Goal: Check status: Check status

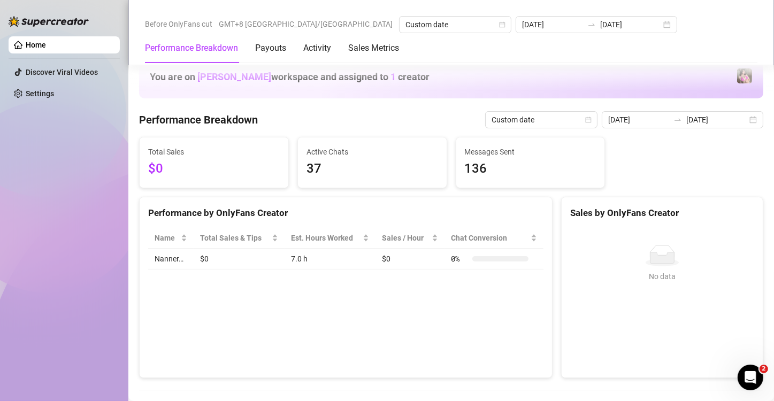
scroll to position [196, 0]
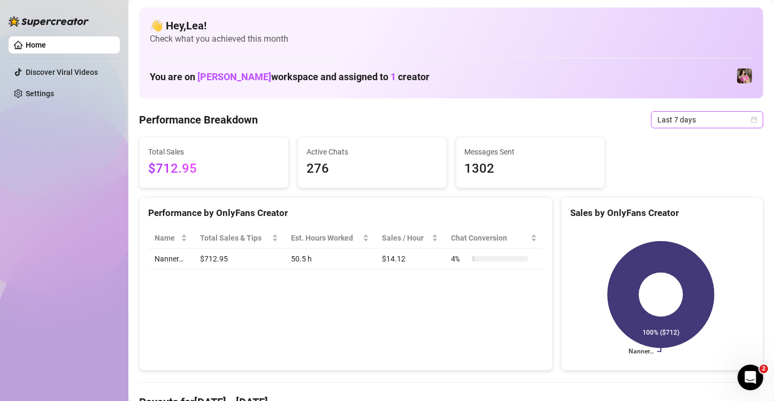
click at [751, 122] on icon "calendar" at bounding box center [754, 120] width 6 height 6
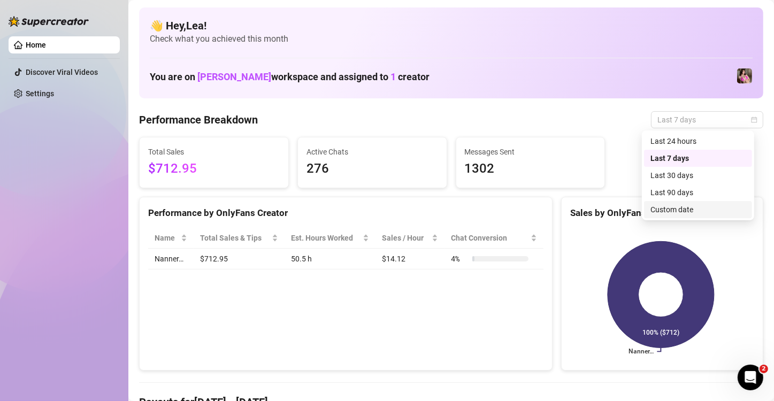
click at [688, 207] on div "Custom date" at bounding box center [697, 210] width 95 height 12
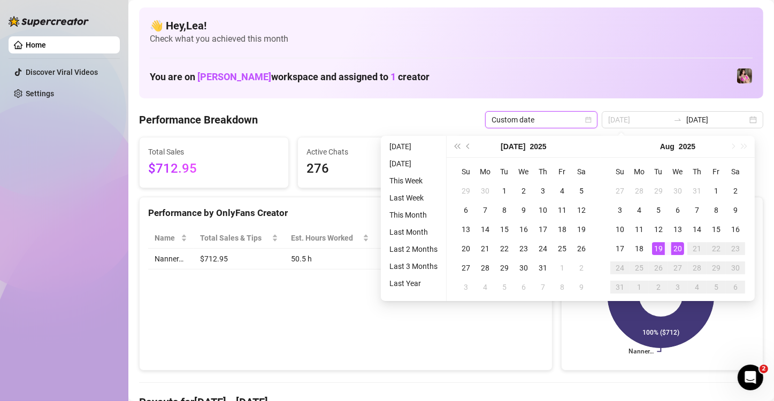
type input "[DATE]"
click at [675, 248] on div "20" at bounding box center [677, 248] width 13 height 13
click at [676, 248] on div "20" at bounding box center [677, 248] width 13 height 13
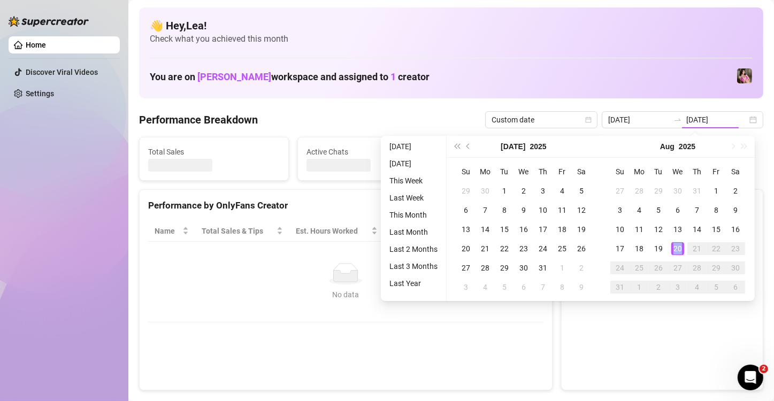
type input "[DATE]"
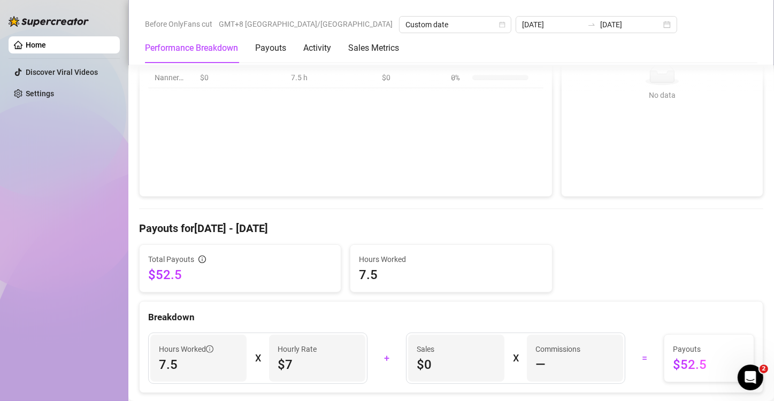
scroll to position [196, 0]
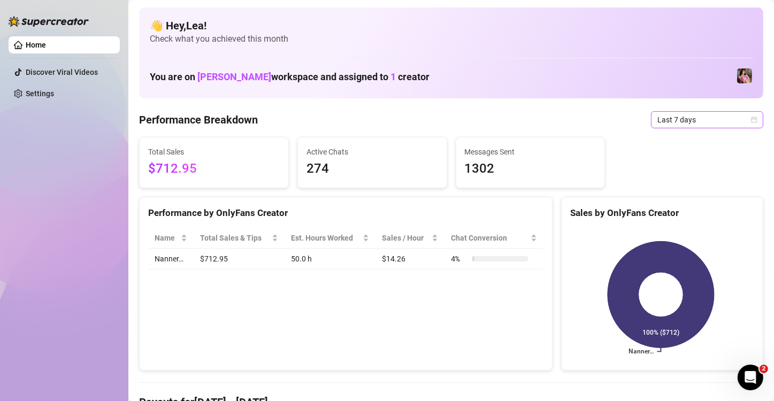
click at [751, 120] on icon "calendar" at bounding box center [754, 120] width 6 height 6
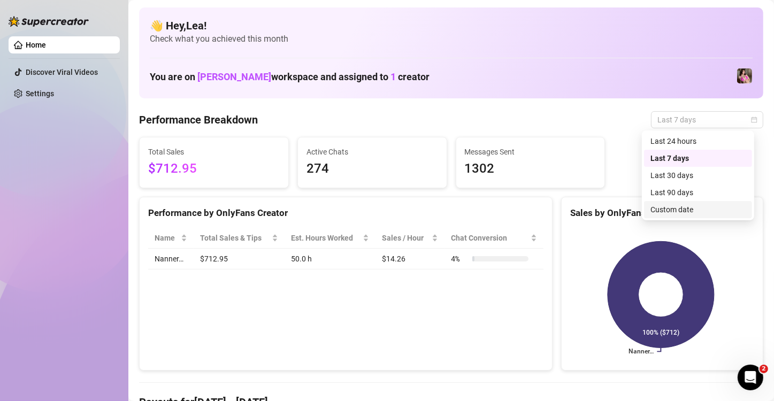
click at [692, 207] on div "Custom date" at bounding box center [697, 210] width 95 height 12
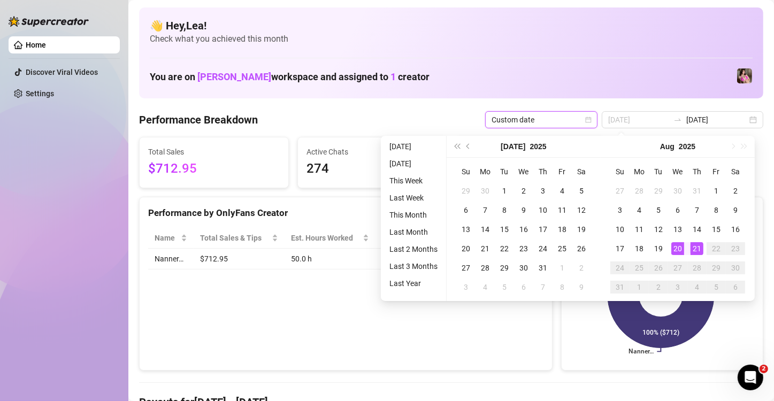
type input "2025-08-21"
click at [693, 245] on div "21" at bounding box center [696, 248] width 13 height 13
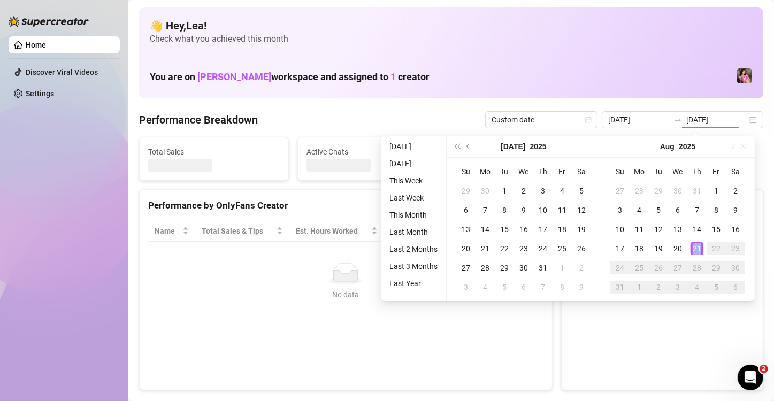
type input "2025-08-21"
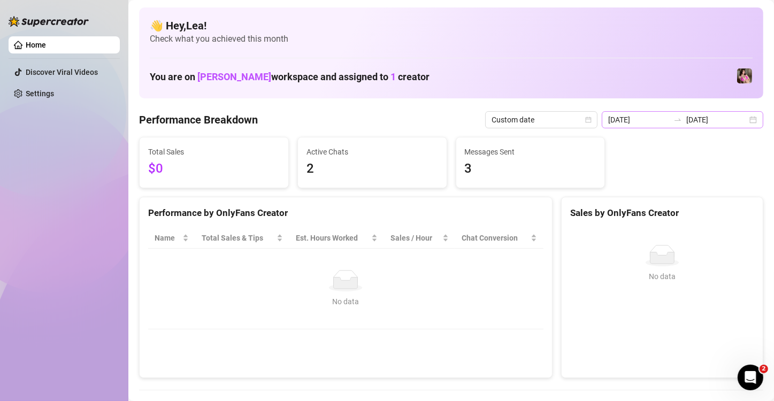
click at [744, 121] on div "2025-08-21 2025-08-21" at bounding box center [681, 119] width 161 height 17
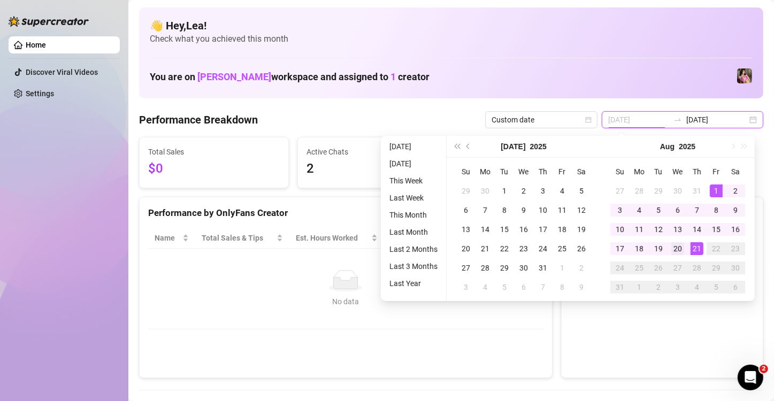
type input "[DATE]"
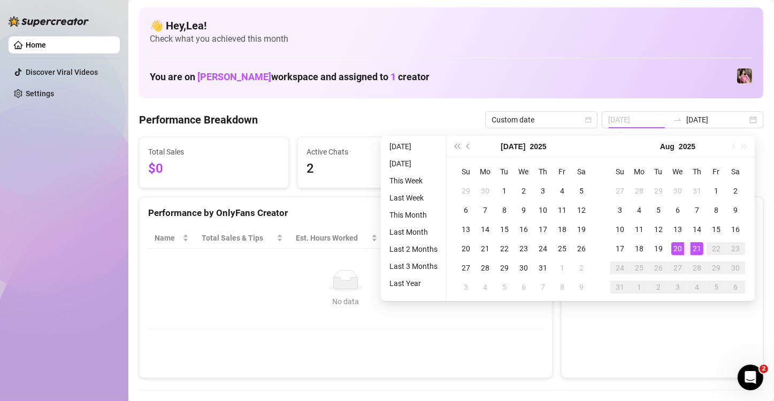
click at [676, 251] on div "20" at bounding box center [677, 248] width 13 height 13
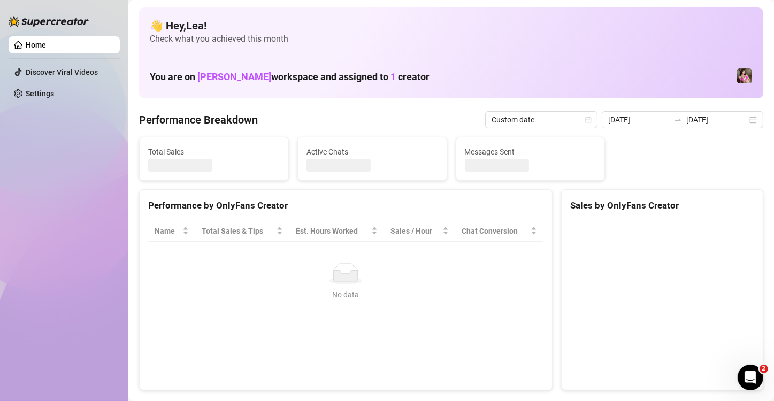
type input "[DATE]"
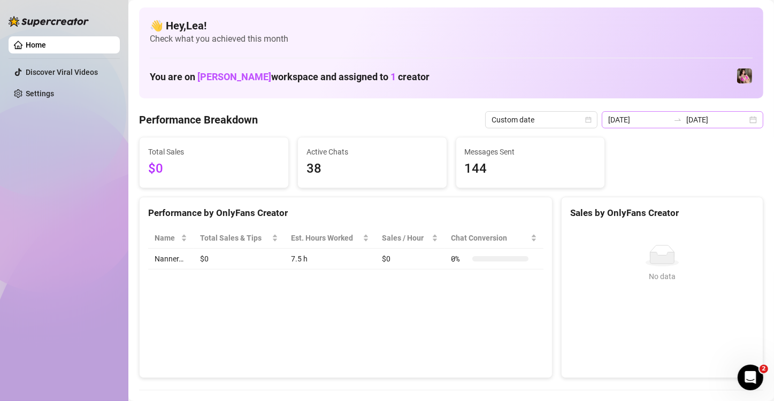
click at [746, 119] on div "2025-08-20 2025-08-20" at bounding box center [681, 119] width 161 height 17
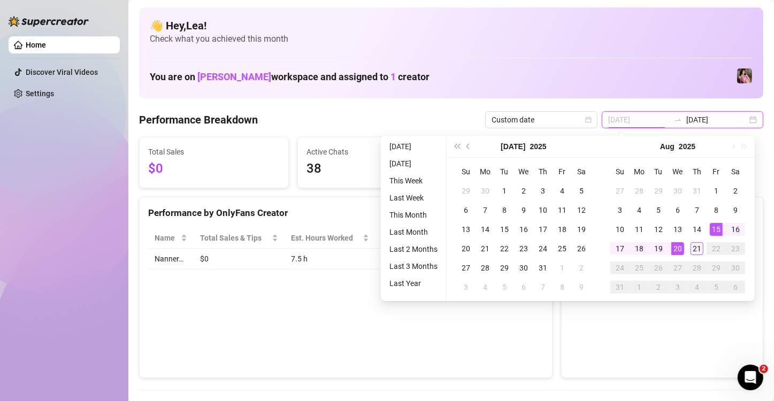
type input "2025-08-21"
click at [695, 244] on div "21" at bounding box center [696, 248] width 13 height 13
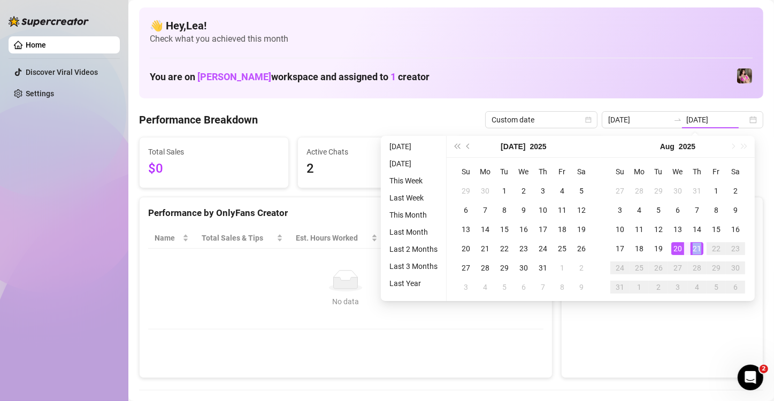
type input "2025-08-21"
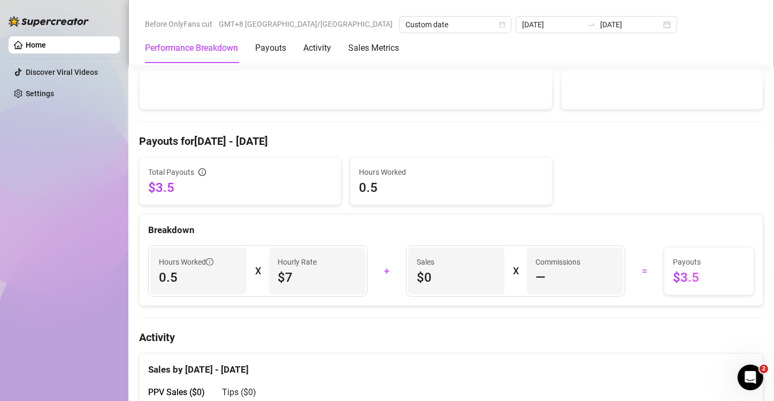
scroll to position [232, 0]
